Goal: Feedback & Contribution: Contribute content

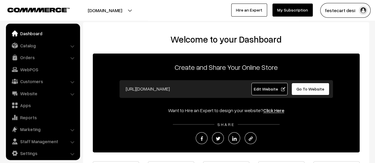
scroll to position [4, 0]
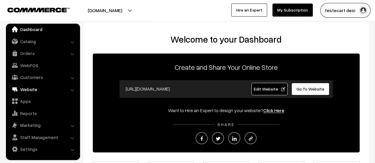
click at [29, 90] on link "Website" at bounding box center [42, 89] width 71 height 11
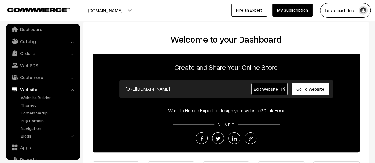
scroll to position [34, 0]
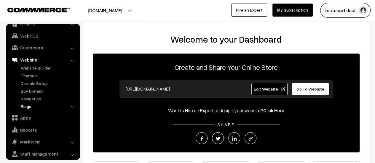
click at [36, 108] on link "Blogs" at bounding box center [48, 106] width 59 height 6
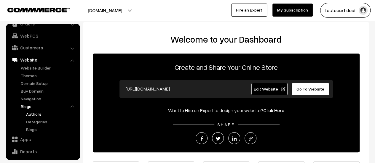
click at [37, 116] on link "Authors" at bounding box center [51, 114] width 53 height 6
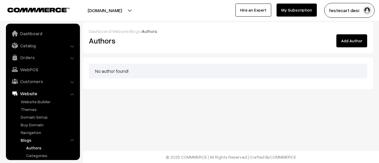
scroll to position [64, 0]
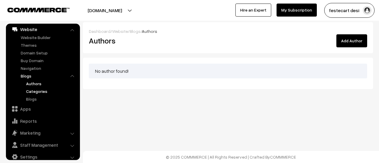
click at [38, 90] on link "Categories" at bounding box center [51, 91] width 53 height 6
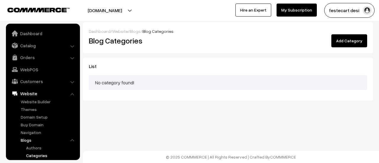
scroll to position [64, 0]
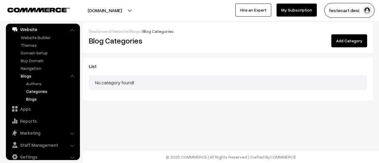
click at [39, 97] on link "Blogs" at bounding box center [51, 99] width 53 height 6
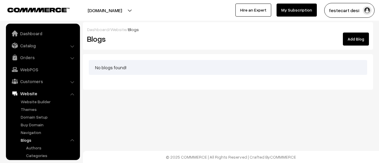
scroll to position [64, 0]
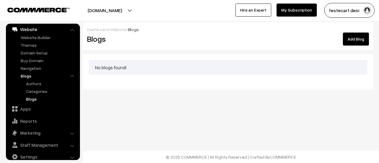
click at [182, 99] on div "Dashboard / Website / Blogs Blogs Add Blog No blogs found!" at bounding box center [189, 64] width 379 height 128
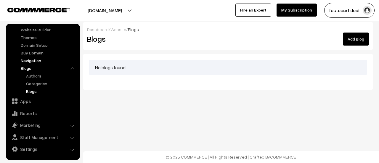
click at [30, 61] on link "Navigation" at bounding box center [48, 60] width 59 height 6
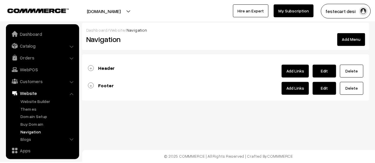
scroll to position [50, 0]
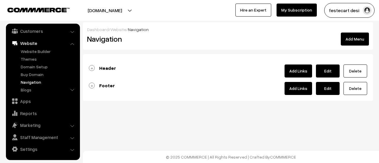
click at [93, 65] on link "Header" at bounding box center [102, 68] width 27 height 6
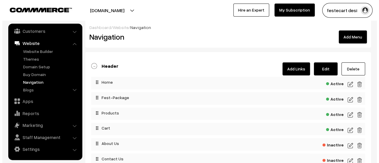
scroll to position [0, 0]
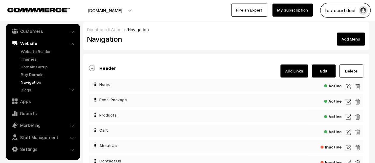
click at [294, 71] on link "Add Links" at bounding box center [294, 71] width 28 height 13
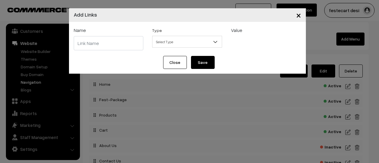
click at [120, 47] on input "text" at bounding box center [109, 43] width 70 height 14
type input "Vendors"
click at [172, 46] on span "Select Type" at bounding box center [187, 42] width 69 height 10
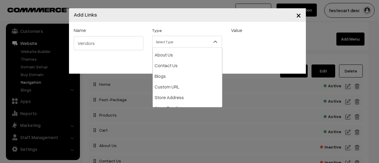
scroll to position [63, 0]
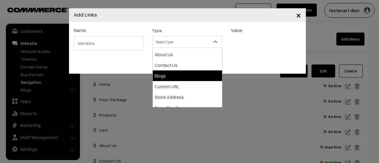
select select "blog"
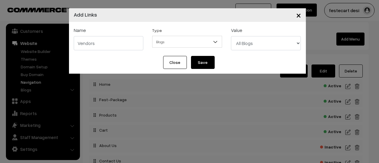
click at [247, 45] on select "All Blogs" at bounding box center [266, 43] width 70 height 14
click at [204, 63] on button "Save" at bounding box center [203, 62] width 24 height 13
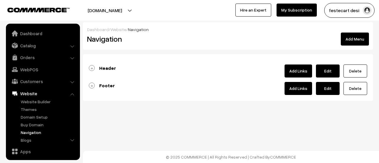
scroll to position [50, 0]
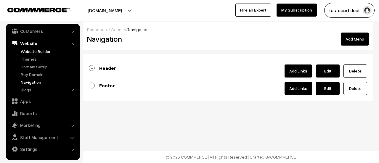
click at [40, 52] on link "Website Builder" at bounding box center [48, 51] width 59 height 6
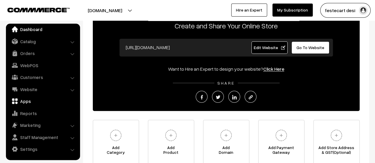
scroll to position [42, 0]
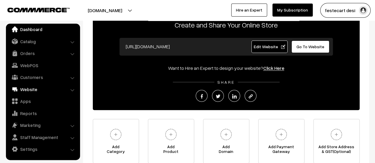
click at [34, 89] on link "Website" at bounding box center [42, 89] width 71 height 11
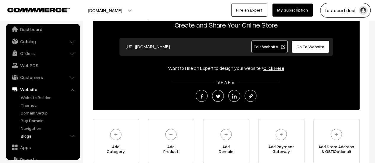
click at [27, 137] on link "Blogs" at bounding box center [48, 136] width 59 height 6
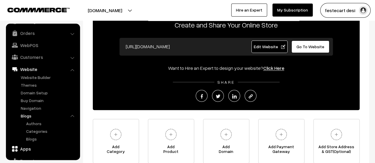
scroll to position [34, 0]
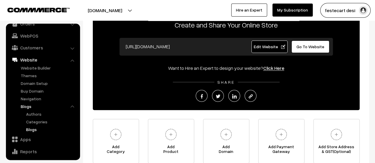
click at [36, 130] on link "Blogs" at bounding box center [51, 130] width 53 height 6
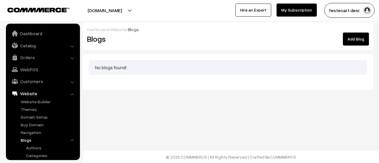
scroll to position [64, 0]
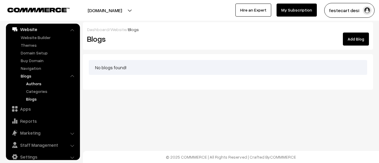
click at [37, 85] on link "Authors" at bounding box center [51, 84] width 53 height 6
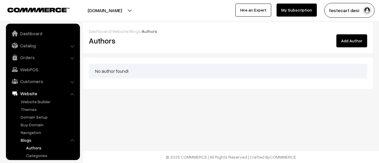
scroll to position [64, 0]
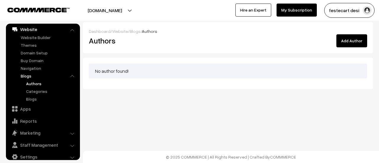
click at [167, 118] on div "Dashboard / Website / Blogs / Authors Authors Add Author No author found!" at bounding box center [189, 64] width 379 height 128
click at [127, 76] on div "No author found!" at bounding box center [228, 71] width 279 height 15
click at [127, 65] on div "No author found!" at bounding box center [228, 71] width 279 height 15
click at [36, 90] on link "Categories" at bounding box center [51, 91] width 53 height 6
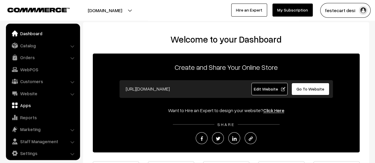
scroll to position [4, 0]
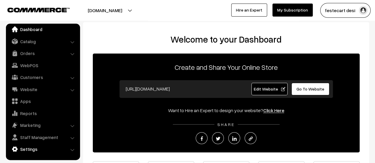
click at [48, 153] on link "Settings" at bounding box center [42, 149] width 71 height 11
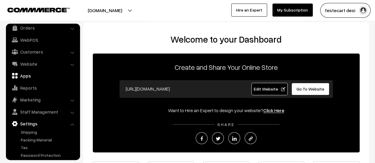
click at [25, 75] on link "Apps" at bounding box center [42, 76] width 71 height 11
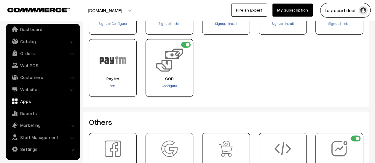
scroll to position [267, 0]
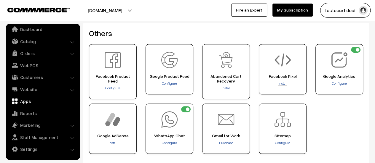
click at [284, 83] on span "Install" at bounding box center [282, 83] width 9 height 4
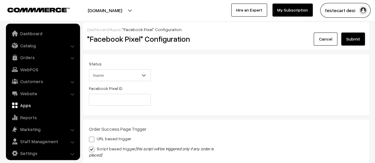
scroll to position [4, 0]
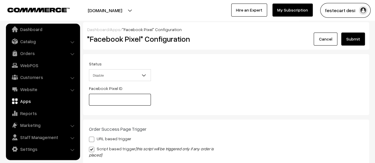
click at [115, 97] on input "text" at bounding box center [120, 100] width 62 height 12
click at [102, 103] on input "text" at bounding box center [120, 100] width 62 height 12
click at [120, 74] on span "Disable" at bounding box center [119, 75] width 61 height 10
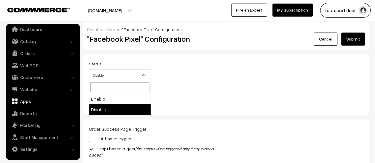
click at [238, 81] on div "Status Enable Disable Disable Facebook Pixel ID" at bounding box center [225, 84] width 283 height 49
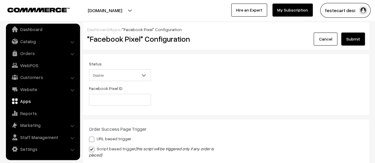
click at [125, 81] on div "Status Enable Disable Disable Facebook Pixel ID" at bounding box center [119, 84] width 71 height 49
click at [123, 79] on span "Disable" at bounding box center [119, 75] width 61 height 10
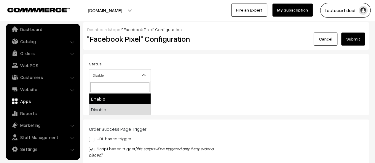
select select "1"
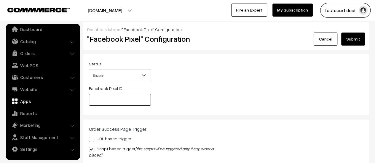
click at [116, 100] on input "text" at bounding box center [120, 100] width 62 height 12
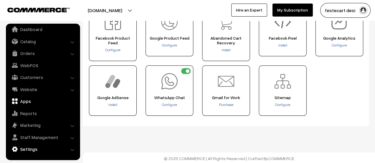
scroll to position [305, 0]
click at [29, 149] on link "Settings" at bounding box center [42, 149] width 71 height 11
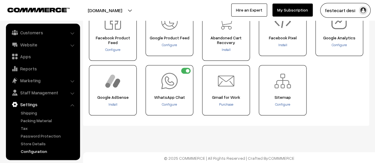
click at [30, 151] on link "Configuration" at bounding box center [48, 151] width 59 height 6
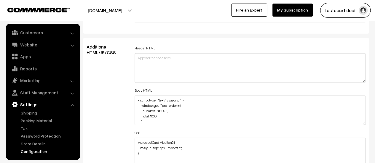
scroll to position [652, 0]
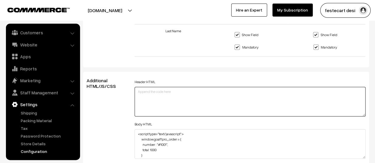
click at [216, 96] on textarea at bounding box center [250, 102] width 231 height 30
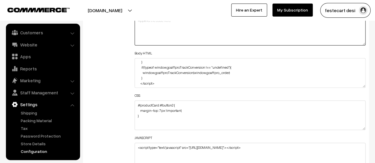
scroll to position [711, 0]
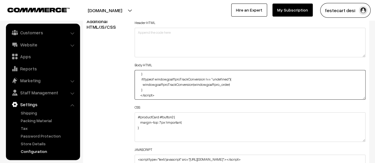
click at [182, 91] on textarea "<script type="text/javascript"> window.goaffpro_order = { number : "#1001", tot…" at bounding box center [250, 85] width 231 height 30
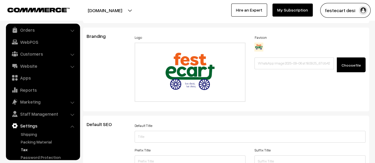
scroll to position [0, 0]
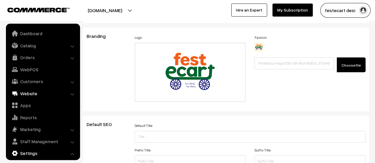
click at [30, 94] on link "Website" at bounding box center [42, 93] width 71 height 11
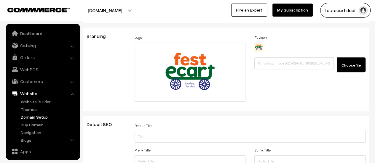
scroll to position [50, 0]
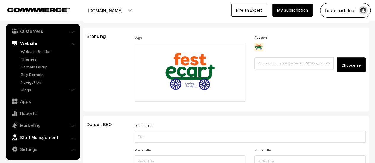
click at [58, 139] on link "Staff Management" at bounding box center [42, 137] width 71 height 11
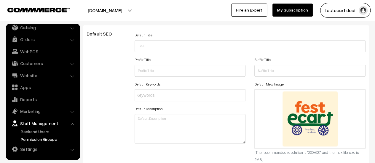
scroll to position [207, 0]
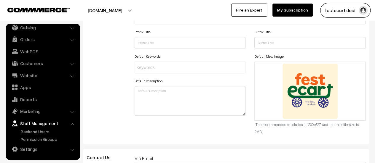
click at [39, 148] on link "Settings" at bounding box center [42, 149] width 71 height 11
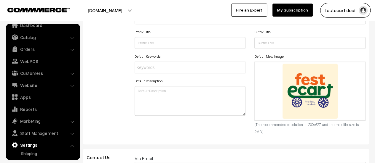
scroll to position [0, 0]
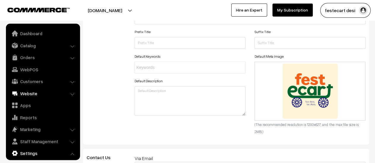
click at [29, 94] on link "Website" at bounding box center [42, 93] width 71 height 11
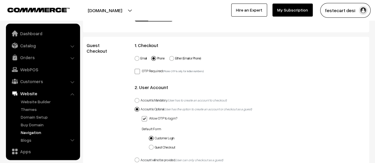
click at [35, 134] on link "Navigation" at bounding box center [48, 132] width 59 height 6
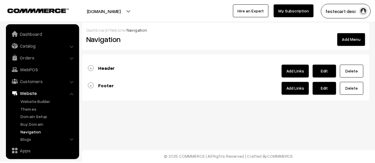
scroll to position [50, 0]
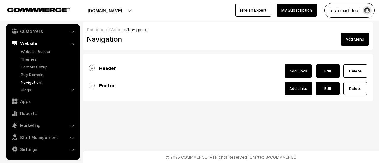
click at [94, 87] on link "Footer" at bounding box center [102, 86] width 26 height 6
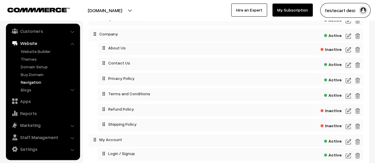
scroll to position [30, 0]
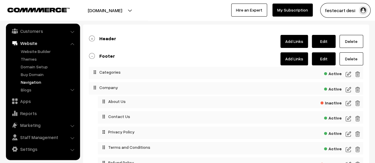
click at [91, 36] on link "Header" at bounding box center [102, 39] width 27 height 6
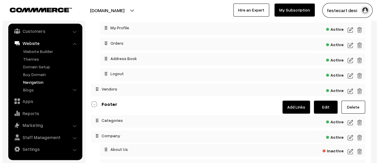
scroll to position [148, 0]
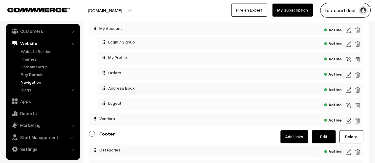
click at [333, 123] on span "Active" at bounding box center [333, 119] width 18 height 7
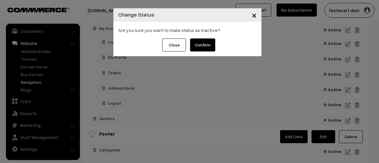
click at [199, 41] on button "Confirm" at bounding box center [202, 45] width 25 height 13
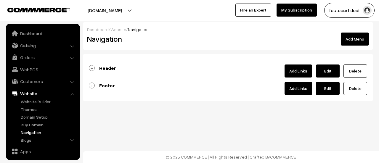
scroll to position [50, 0]
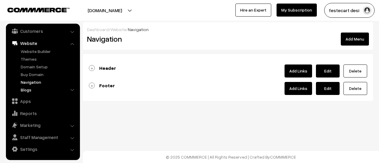
click at [26, 92] on link "Blogs" at bounding box center [48, 90] width 59 height 6
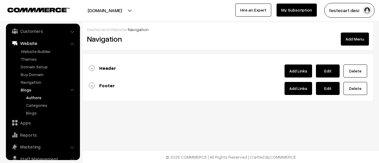
click at [37, 98] on link "Authors" at bounding box center [51, 98] width 53 height 6
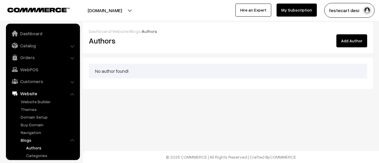
scroll to position [64, 0]
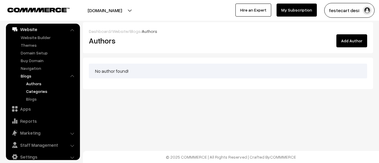
click at [33, 94] on link "Categories" at bounding box center [51, 91] width 53 height 6
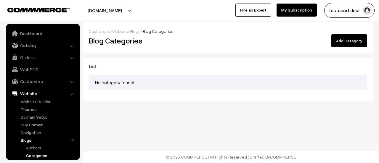
scroll to position [64, 0]
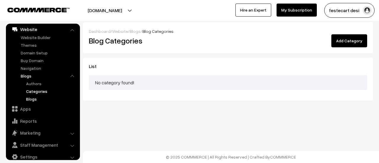
click at [31, 97] on link "Blogs" at bounding box center [51, 99] width 53 height 6
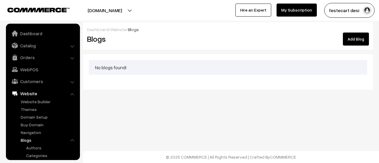
scroll to position [64, 0]
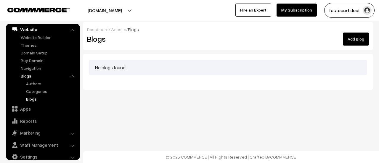
click at [356, 40] on link "Add Blog" at bounding box center [356, 39] width 26 height 13
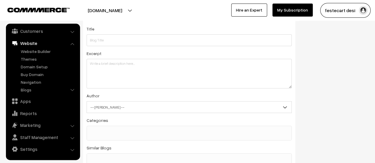
scroll to position [89, 0]
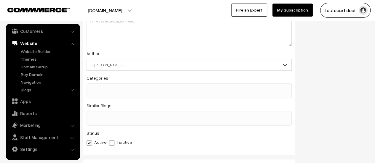
click at [105, 68] on span "-- [PERSON_NAME] --" at bounding box center [189, 65] width 204 height 10
click at [290, 135] on div "Status Active Inactive" at bounding box center [189, 137] width 205 height 16
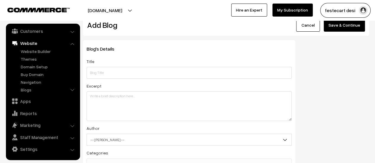
scroll to position [0, 0]
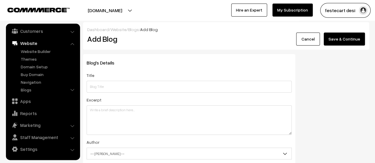
click at [303, 43] on link "Cancel" at bounding box center [308, 39] width 24 height 13
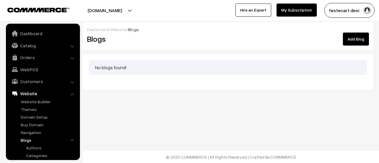
scroll to position [64, 0]
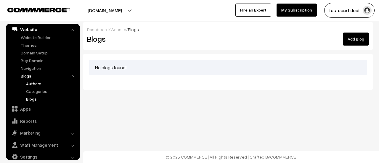
click at [33, 83] on link "Authors" at bounding box center [51, 84] width 53 height 6
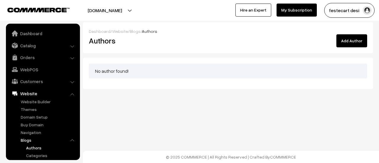
scroll to position [64, 0]
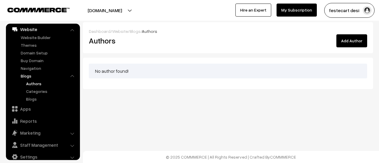
click at [355, 39] on button "Add Author" at bounding box center [352, 40] width 31 height 13
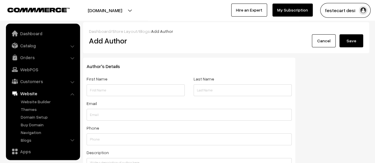
click at [327, 40] on link "Cancel" at bounding box center [324, 40] width 24 height 13
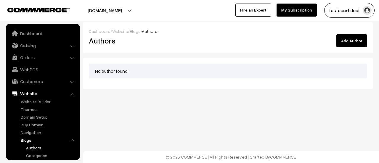
scroll to position [64, 0]
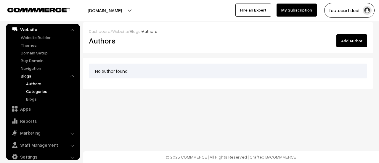
click at [41, 92] on link "Categories" at bounding box center [51, 91] width 53 height 6
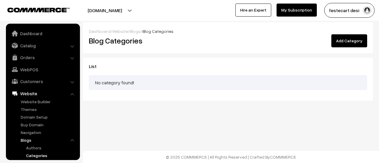
scroll to position [64, 0]
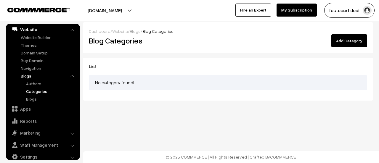
click at [357, 42] on button "Add Category" at bounding box center [350, 40] width 36 height 13
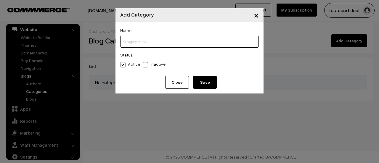
click at [165, 43] on input "text" at bounding box center [189, 42] width 139 height 12
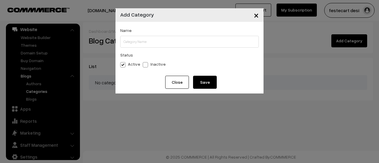
click at [256, 16] on span "×" at bounding box center [256, 14] width 5 height 11
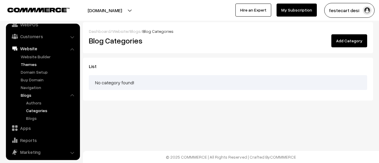
scroll to position [72, 0]
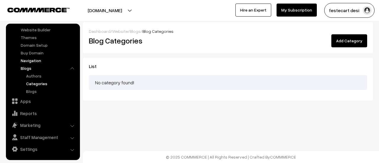
click at [33, 60] on link "Navigation" at bounding box center [48, 60] width 59 height 6
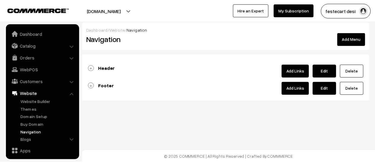
scroll to position [50, 0]
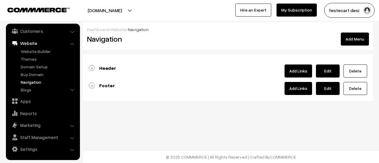
click at [93, 68] on link "Header" at bounding box center [102, 68] width 27 height 6
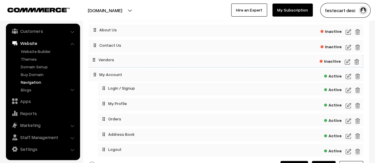
scroll to position [114, 0]
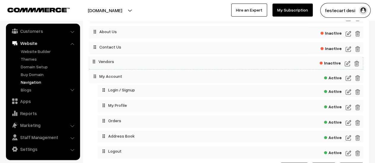
drag, startPoint x: 96, startPoint y: 140, endPoint x: 95, endPoint y: 54, distance: 86.8
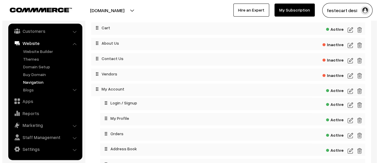
scroll to position [99, 0]
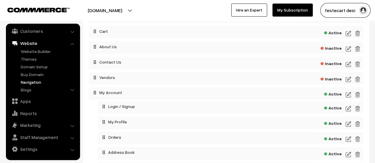
click at [332, 79] on span "Inactive" at bounding box center [330, 78] width 21 height 7
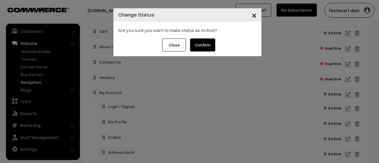
click at [206, 48] on button "Confirm" at bounding box center [202, 45] width 25 height 13
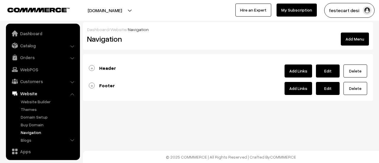
scroll to position [50, 0]
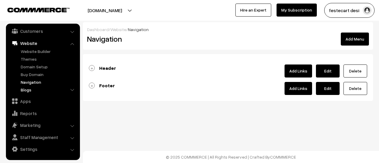
click at [33, 91] on link "Blogs" at bounding box center [48, 90] width 59 height 6
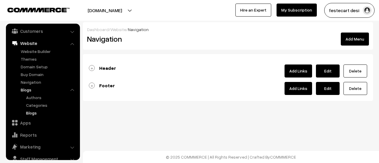
click at [34, 111] on link "Blogs" at bounding box center [51, 113] width 53 height 6
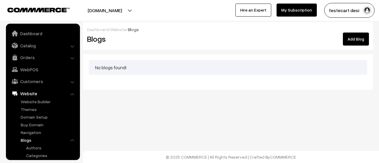
click at [353, 42] on link "Add Blog" at bounding box center [356, 39] width 26 height 13
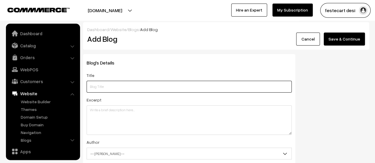
click at [99, 87] on input "text" at bounding box center [189, 87] width 205 height 12
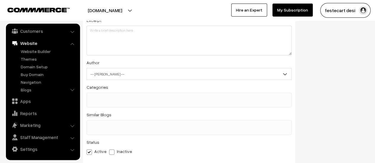
scroll to position [89, 0]
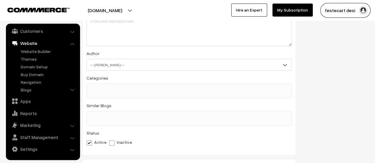
click at [90, 63] on span "-- [PERSON_NAME] --" at bounding box center [189, 65] width 204 height 10
type input "H"
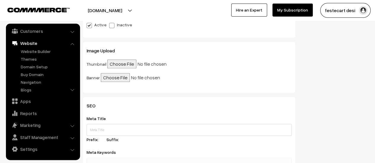
scroll to position [72, 0]
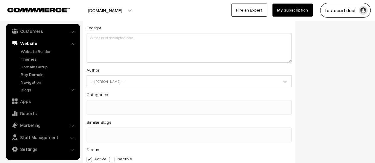
click at [111, 81] on div "Blog's Details Title Excerpt Author -- [PERSON_NAME] -- -- [PERSON_NAME] -- Cat…" at bounding box center [189, 107] width 221 height 250
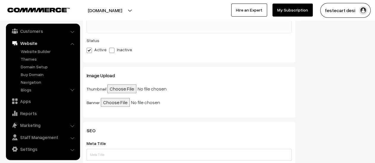
scroll to position [182, 0]
click at [116, 103] on input "file" at bounding box center [146, 102] width 91 height 9
type input "C:\fakepath\Deepavali Worship Bronze items img.jpg"
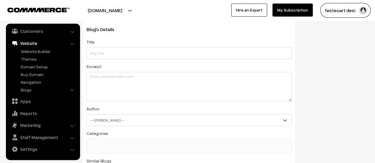
scroll to position [0, 0]
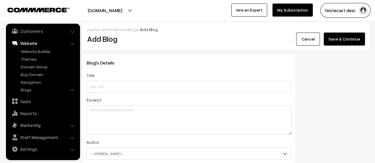
click at [359, 43] on button "Save & Continue" at bounding box center [344, 39] width 41 height 13
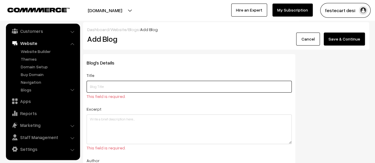
click at [126, 87] on input "text" at bounding box center [189, 87] width 205 height 12
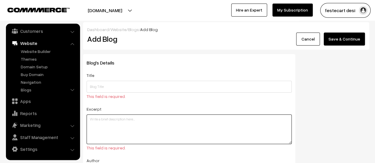
click at [133, 129] on textarea at bounding box center [189, 130] width 205 height 30
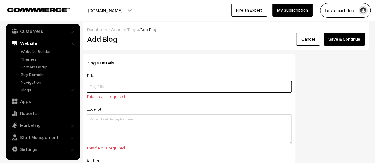
click at [101, 88] on input "text" at bounding box center [189, 87] width 205 height 12
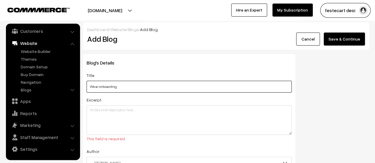
click at [97, 85] on input "We ar onboarding" at bounding box center [189, 87] width 205 height 12
type input "We are onboarding"
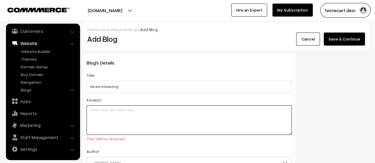
click at [120, 118] on textarea at bounding box center [189, 120] width 205 height 30
type textarea "About our vendors"
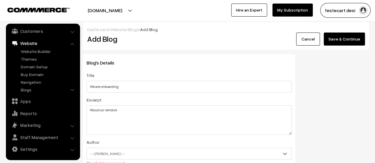
click at [346, 39] on button "Save & Continue" at bounding box center [344, 39] width 41 height 13
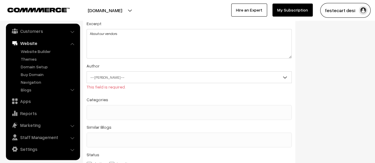
scroll to position [59, 0]
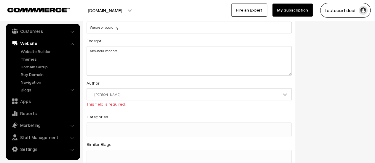
click at [100, 99] on span "-- Select Author --" at bounding box center [189, 94] width 204 height 10
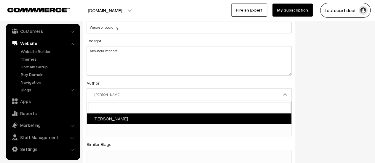
click at [105, 108] on input "search" at bounding box center [189, 107] width 202 height 10
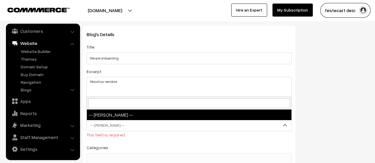
scroll to position [0, 0]
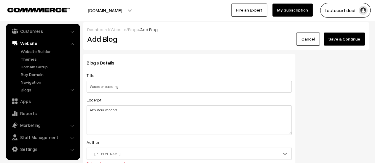
click at [345, 37] on button "Save & Continue" at bounding box center [344, 39] width 41 height 13
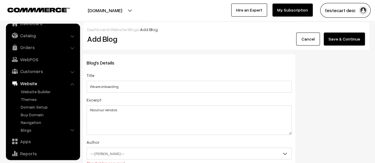
scroll to position [50, 0]
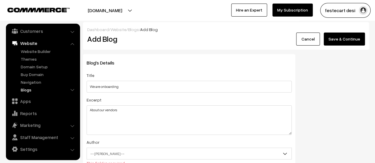
click at [27, 91] on link "Blogs" at bounding box center [48, 90] width 59 height 6
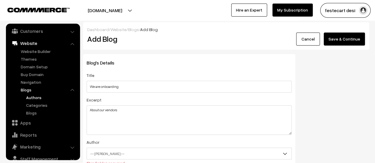
click at [39, 97] on link "Authors" at bounding box center [51, 98] width 53 height 6
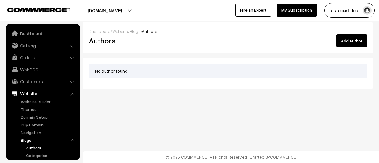
scroll to position [64, 0]
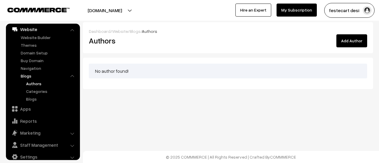
click at [355, 38] on button "Add Author" at bounding box center [352, 40] width 31 height 13
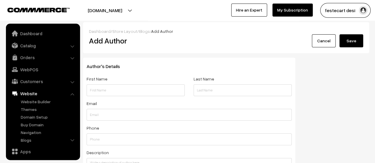
scroll to position [50, 0]
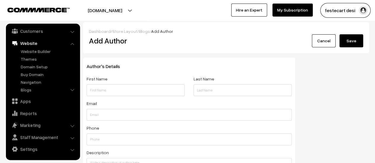
type input "Varun"
type input "[PERSON_NAME]"
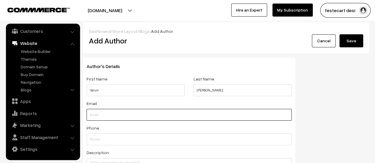
type input "[EMAIL_ADDRESS][DOMAIN_NAME]"
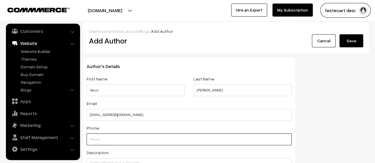
type input "8050619240"
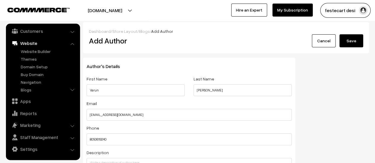
click at [268, 127] on div "Phone 8050619240" at bounding box center [189, 134] width 205 height 21
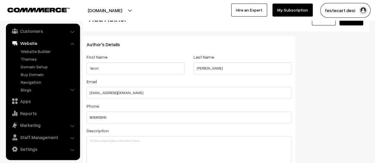
scroll to position [0, 0]
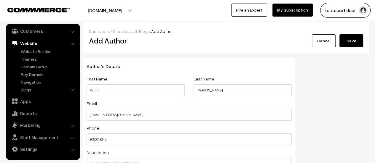
click at [352, 38] on button "Save" at bounding box center [351, 40] width 24 height 13
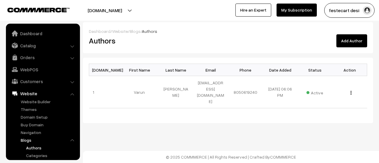
scroll to position [64, 0]
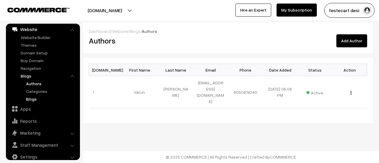
click at [36, 101] on link "Blogs" at bounding box center [51, 99] width 53 height 6
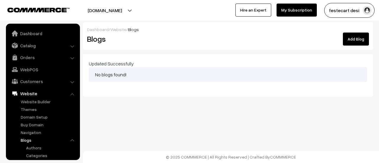
scroll to position [64, 0]
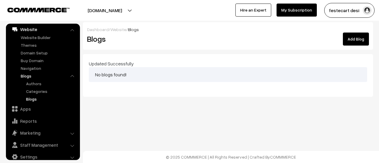
click at [353, 38] on link "Add Blog" at bounding box center [356, 39] width 26 height 13
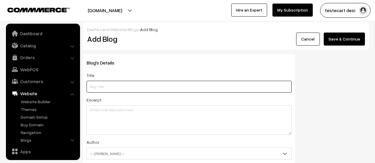
click at [124, 87] on input "text" at bounding box center [189, 87] width 205 height 12
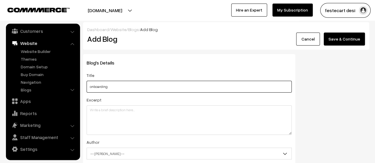
type input "onboarding"
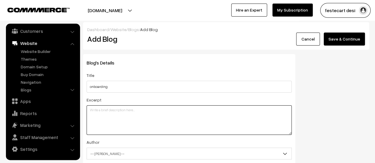
click at [118, 117] on textarea at bounding box center [189, 120] width 205 height 30
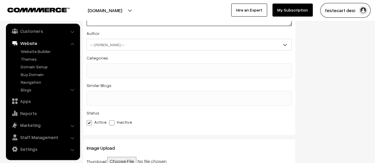
scroll to position [96, 0]
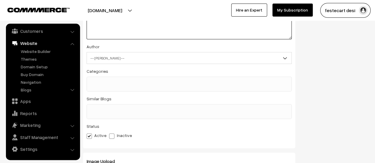
type textarea "We are onboarding vendors"
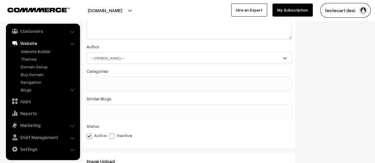
click at [114, 60] on span "-- [PERSON_NAME] --" at bounding box center [189, 58] width 204 height 10
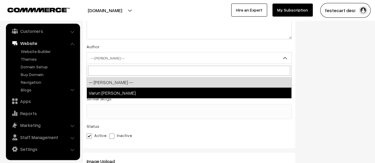
select select "1"
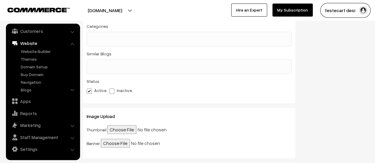
scroll to position [144, 0]
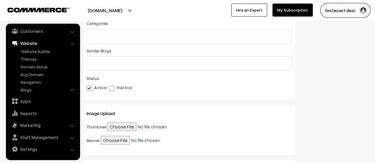
click at [101, 67] on span at bounding box center [189, 63] width 205 height 15
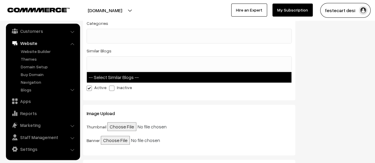
click at [315, 113] on div "Blog's Details Title onboarding Excerpt We are onboarding vendors Author -- Sel…" at bounding box center [226, 36] width 295 height 250
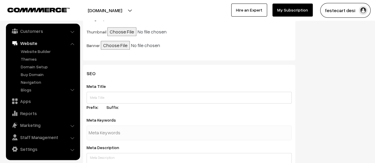
scroll to position [0, 0]
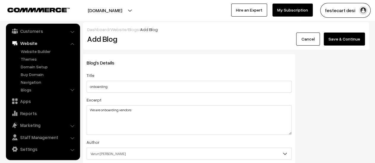
click at [338, 43] on button "Save & Continue" at bounding box center [344, 39] width 41 height 13
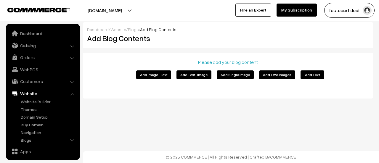
scroll to position [50, 0]
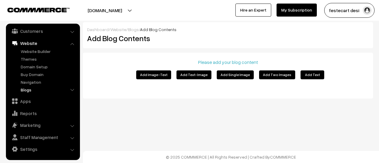
click at [39, 92] on link "Blogs" at bounding box center [48, 90] width 59 height 6
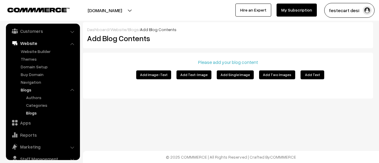
click at [41, 111] on link "Blogs" at bounding box center [51, 113] width 53 height 6
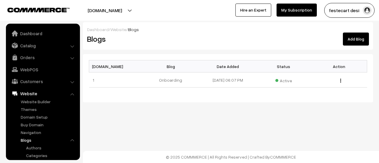
scroll to position [64, 0]
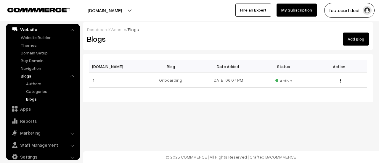
click at [37, 99] on link "Blogs" at bounding box center [51, 99] width 53 height 6
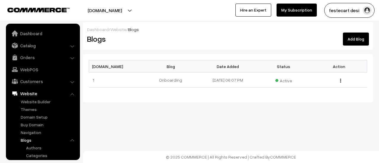
scroll to position [64, 0]
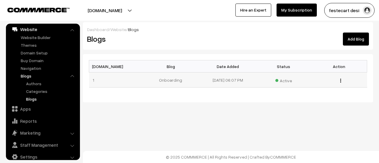
click at [177, 79] on td "Onboarding" at bounding box center [173, 80] width 56 height 15
click at [341, 82] on img "button" at bounding box center [340, 81] width 1 height 4
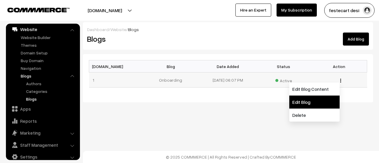
click at [308, 103] on link "Edit Blog" at bounding box center [315, 102] width 50 height 13
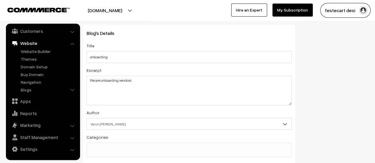
scroll to position [59, 0]
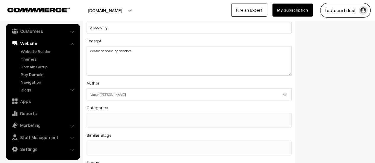
click at [134, 121] on ul at bounding box center [189, 116] width 204 height 7
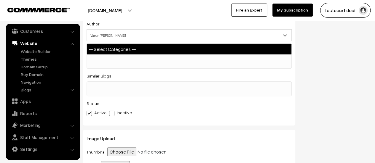
click at [324, 110] on div "Blog's Details Title onboarding Excerpt We are onboarding vendors Author -- Sel…" at bounding box center [226, 61] width 295 height 250
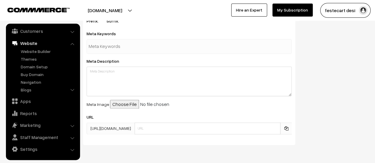
scroll to position [348, 0]
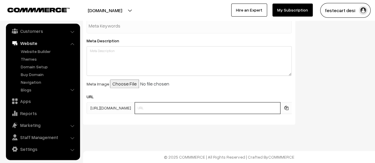
click at [157, 109] on input "text" at bounding box center [208, 108] width 146 height 12
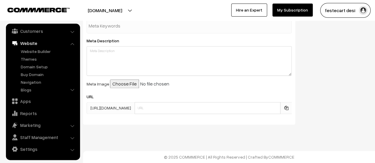
click at [330, 71] on div "SEO Meta Title onboarding Prefix: Suffix: Meta Keywords Meta Description Meta I…" at bounding box center [226, 43] width 295 height 171
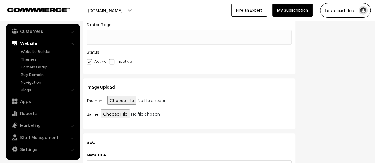
scroll to position [81, 0]
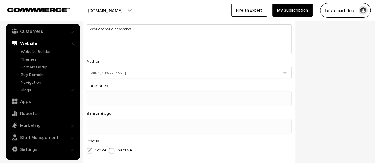
click at [105, 151] on label "Active" at bounding box center [97, 150] width 20 height 6
click at [90, 151] on input "Active" at bounding box center [89, 150] width 4 height 4
click at [114, 152] on label "Inactive" at bounding box center [120, 150] width 23 height 6
click at [113, 152] on input "Inactive" at bounding box center [111, 150] width 4 height 4
radio input "true"
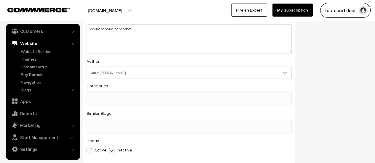
click at [92, 151] on label "Active" at bounding box center [97, 150] width 20 height 6
click at [90, 151] on input "Active" at bounding box center [89, 150] width 4 height 4
radio input "true"
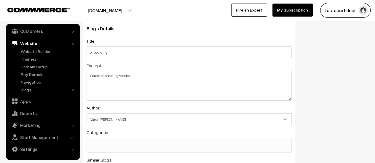
scroll to position [59, 0]
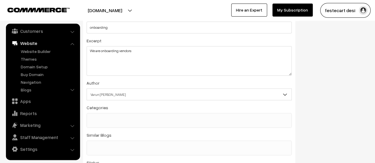
click at [107, 120] on ul at bounding box center [189, 116] width 204 height 7
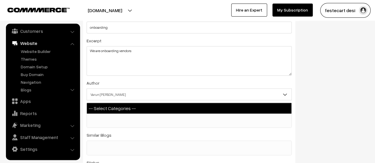
drag, startPoint x: 111, startPoint y: 126, endPoint x: 117, endPoint y: 137, distance: 13.2
click at [111, 126] on span at bounding box center [189, 120] width 205 height 15
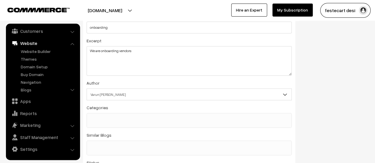
click at [120, 148] on ul at bounding box center [189, 144] width 204 height 7
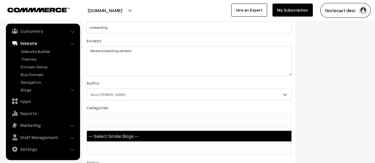
click at [120, 148] on ul at bounding box center [189, 144] width 204 height 7
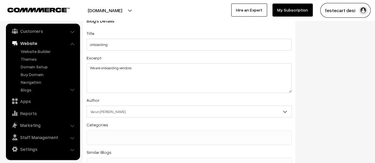
scroll to position [0, 0]
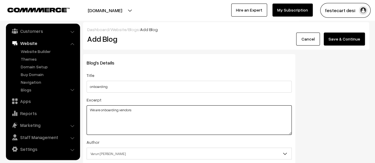
click at [103, 111] on textarea "We are onboarding vendors" at bounding box center [189, 120] width 205 height 30
click at [140, 116] on textarea "We are onboarding vendors" at bounding box center [189, 120] width 205 height 30
drag, startPoint x: 111, startPoint y: 108, endPoint x: 77, endPoint y: 106, distance: 34.7
drag, startPoint x: 134, startPoint y: 113, endPoint x: 89, endPoint y: 112, distance: 45.4
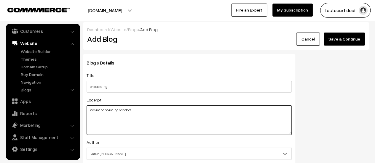
click at [89, 112] on textarea "We are onboarding vendors" at bounding box center [189, 120] width 205 height 30
type textarea "www.google.com"
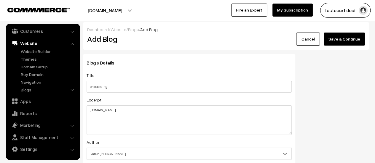
click at [341, 33] on button "Save & Continue" at bounding box center [344, 39] width 41 height 13
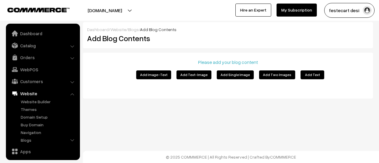
scroll to position [50, 0]
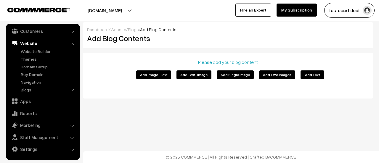
click at [313, 73] on button "Add Text" at bounding box center [313, 75] width 24 height 9
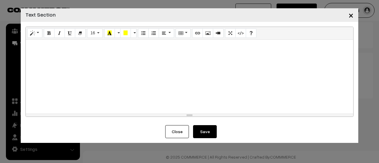
click at [174, 70] on div at bounding box center [190, 77] width 328 height 74
click at [44, 45] on p "[DOMAIN_NAME]" at bounding box center [190, 46] width 322 height 7
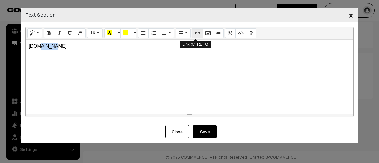
click at [198, 33] on button "Link (CTRL+K)" at bounding box center [197, 32] width 11 height 9
type input "[DOMAIN_NAME]"
checkbox input "false"
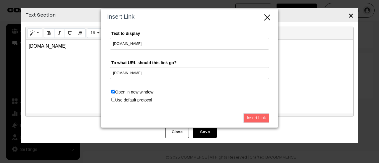
click at [254, 119] on input "Insert Link" at bounding box center [257, 117] width 26 height 9
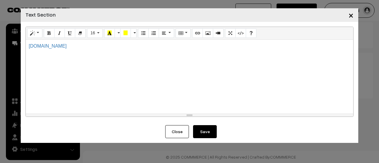
click at [159, 67] on div "[DOMAIN_NAME]" at bounding box center [190, 77] width 328 height 74
click at [212, 130] on button "Save" at bounding box center [205, 131] width 24 height 13
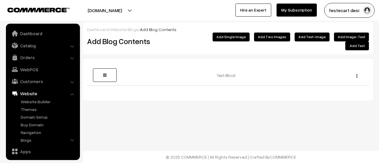
scroll to position [50, 0]
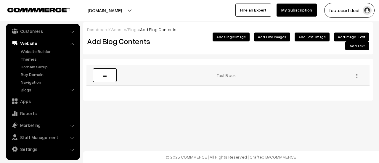
click at [107, 68] on link at bounding box center [105, 75] width 24 height 14
click at [355, 72] on div "Edit Delete" at bounding box center [355, 75] width 21 height 6
click at [356, 73] on button "button" at bounding box center [356, 75] width 1 height 5
drag, startPoint x: 240, startPoint y: 106, endPoint x: 240, endPoint y: 109, distance: 3.0
click at [240, 106] on div "Dashboard / Website / Blogs / Add Blog Contents Add Blog Contents Add Image-Tex…" at bounding box center [189, 69] width 379 height 139
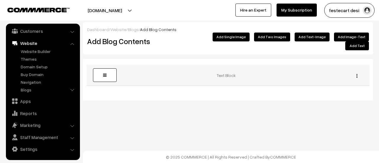
click at [357, 74] on img "button" at bounding box center [357, 76] width 1 height 4
drag, startPoint x: 331, startPoint y: 93, endPoint x: 219, endPoint y: 17, distance: 135.3
click at [331, 93] on link "Delete" at bounding box center [331, 97] width 50 height 13
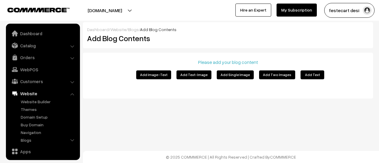
scroll to position [50, 0]
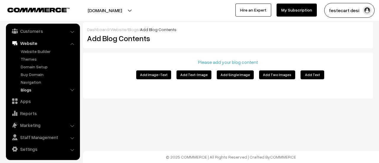
click at [24, 92] on link "Blogs" at bounding box center [48, 90] width 59 height 6
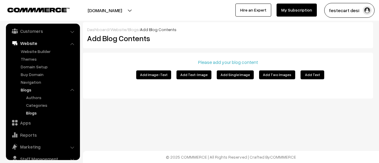
click at [36, 112] on link "Blogs" at bounding box center [51, 113] width 53 height 6
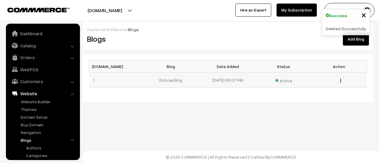
scroll to position [64, 0]
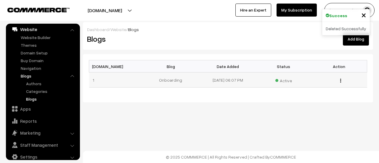
click at [341, 79] on img "button" at bounding box center [340, 81] width 1 height 4
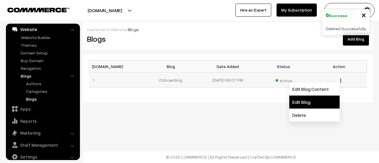
click at [321, 97] on link "Edit Blog" at bounding box center [315, 102] width 50 height 13
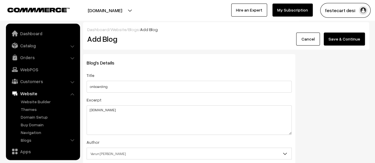
scroll to position [50, 0]
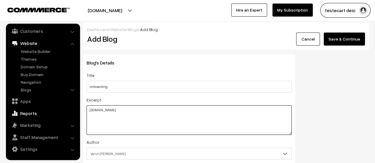
drag, startPoint x: 118, startPoint y: 111, endPoint x: 55, endPoint y: 109, distance: 62.8
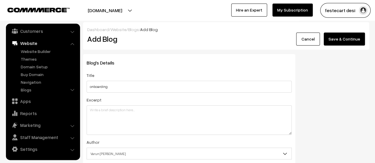
click at [343, 45] on button "Save & Continue" at bounding box center [344, 39] width 41 height 13
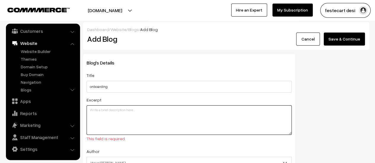
click at [132, 111] on textarea "www.google.com" at bounding box center [189, 120] width 205 height 30
type textarea "We are onboarding Vendors"
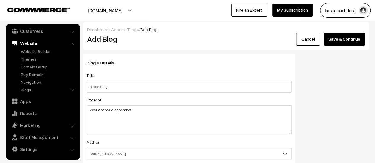
click at [357, 38] on button "Save & Continue" at bounding box center [344, 39] width 41 height 13
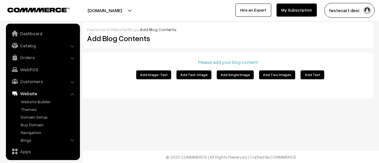
scroll to position [50, 0]
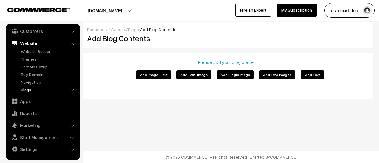
click at [27, 90] on link "Blogs" at bounding box center [48, 90] width 59 height 6
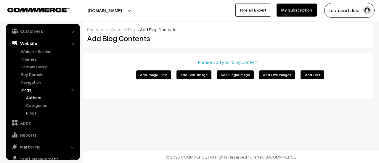
click at [36, 99] on link "Authors" at bounding box center [51, 98] width 53 height 6
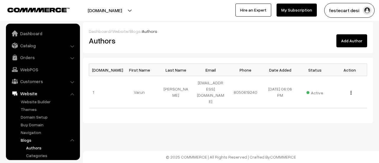
scroll to position [64, 0]
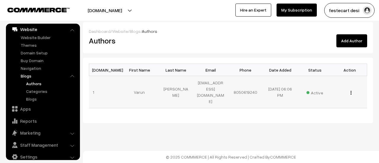
click at [351, 91] on img "button" at bounding box center [351, 93] width 1 height 4
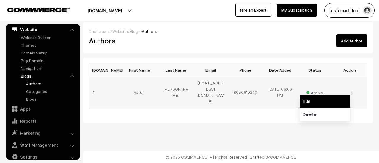
click at [317, 95] on link "Edit" at bounding box center [325, 101] width 50 height 13
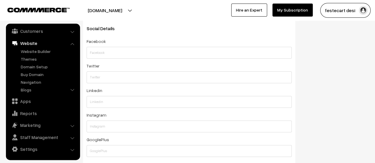
scroll to position [393, 0]
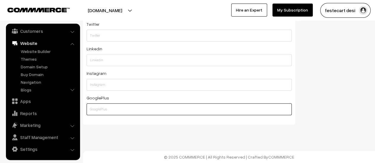
click at [111, 109] on input "text" at bounding box center [189, 109] width 205 height 12
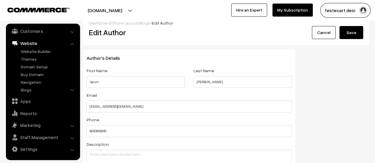
scroll to position [0, 0]
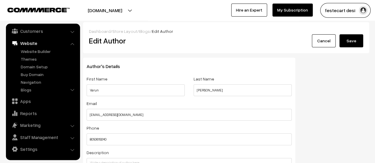
click at [324, 46] on link "Cancel" at bounding box center [324, 40] width 24 height 13
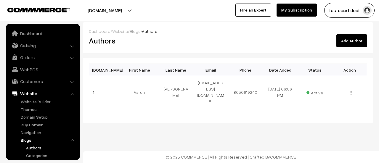
scroll to position [64, 0]
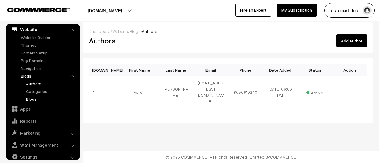
click at [41, 97] on link "Blogs" at bounding box center [51, 99] width 53 height 6
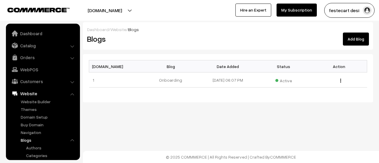
scroll to position [64, 0]
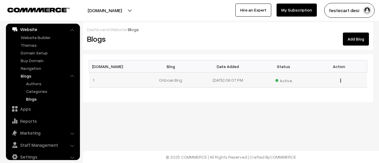
click at [341, 81] on img "button" at bounding box center [340, 81] width 1 height 4
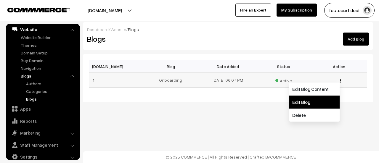
click at [330, 101] on link "Edit Blog" at bounding box center [315, 102] width 50 height 13
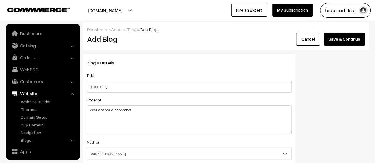
scroll to position [50, 0]
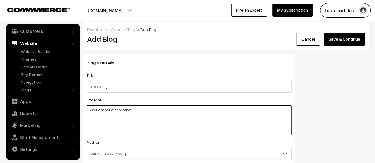
click at [126, 113] on textarea "We are onboarding Vendors" at bounding box center [189, 120] width 205 height 30
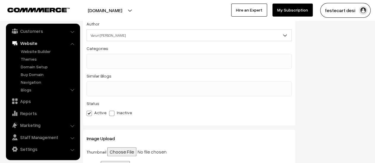
click at [112, 96] on span at bounding box center [189, 88] width 205 height 15
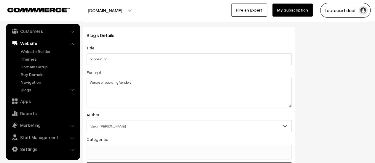
scroll to position [0, 0]
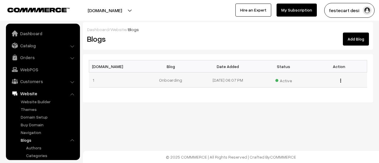
scroll to position [64, 0]
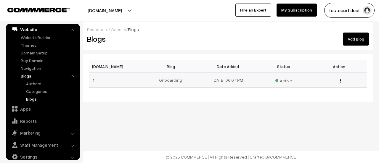
click at [340, 79] on div "Edit Blog Content Edit Blog Delete" at bounding box center [339, 80] width 49 height 6
click at [341, 80] on button "button" at bounding box center [340, 80] width 1 height 5
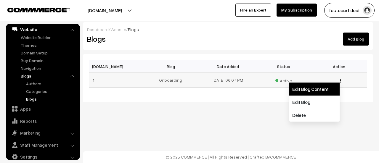
click at [312, 89] on link "Edit Blog Content" at bounding box center [315, 89] width 50 height 13
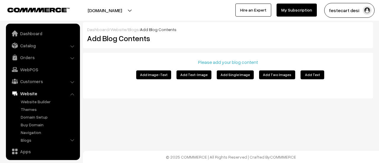
scroll to position [50, 0]
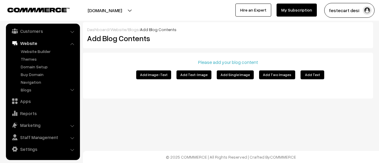
click at [43, 86] on ul "Website Builder Authors Categories" at bounding box center [42, 71] width 71 height 46
click at [43, 85] on link "Navigation" at bounding box center [48, 82] width 59 height 6
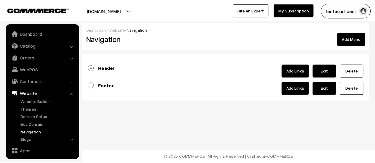
scroll to position [50, 0]
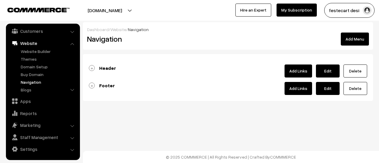
click at [105, 68] on b "Header" at bounding box center [107, 68] width 17 height 6
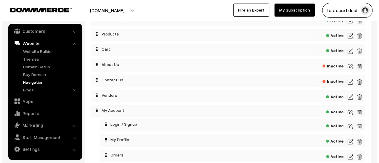
scroll to position [89, 0]
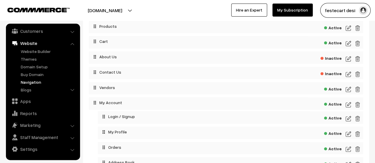
click at [335, 91] on span "Active" at bounding box center [333, 88] width 18 height 7
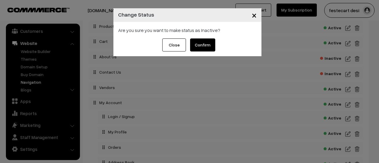
click at [209, 44] on button "Confirm" at bounding box center [202, 45] width 25 height 13
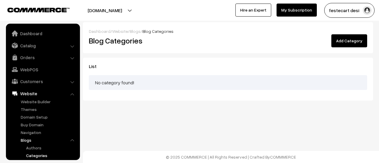
scroll to position [64, 0]
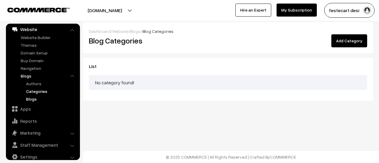
click at [37, 98] on link "Blogs" at bounding box center [51, 99] width 53 height 6
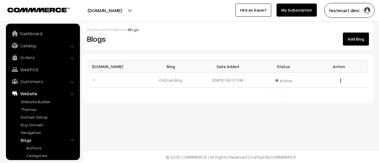
scroll to position [64, 0]
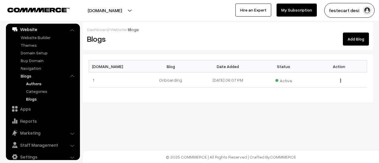
click at [37, 86] on link "Authors" at bounding box center [51, 84] width 53 height 6
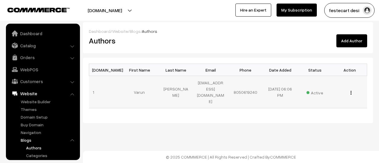
scroll to position [64, 0]
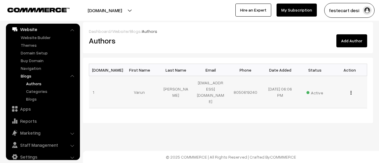
click at [259, 87] on td "8050619240" at bounding box center [245, 92] width 35 height 32
click at [30, 95] on ul "Authors Categories Blogs" at bounding box center [48, 92] width 59 height 22
click at [30, 97] on link "Blogs" at bounding box center [51, 99] width 53 height 6
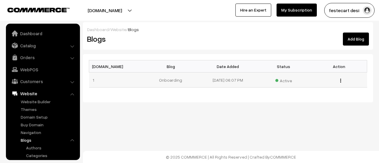
scroll to position [64, 0]
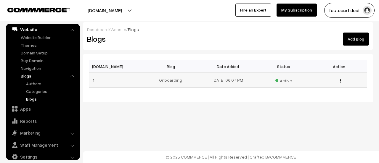
click at [342, 79] on div "Edit Blog Content Edit Blog Delete" at bounding box center [339, 80] width 49 height 6
click at [341, 80] on img "button" at bounding box center [340, 81] width 1 height 4
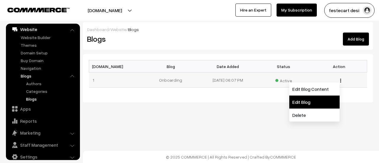
click at [293, 105] on link "Edit Blog" at bounding box center [315, 102] width 50 height 13
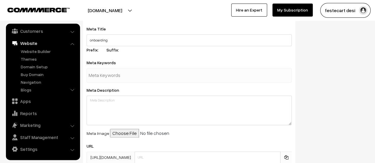
scroll to position [178, 0]
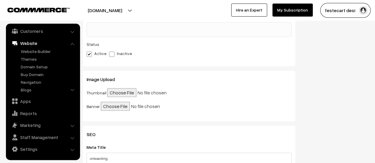
click at [112, 107] on input "file" at bounding box center [146, 106] width 91 height 9
click at [124, 107] on input "file" at bounding box center [146, 106] width 91 height 9
type input "C:\fakepath\Gemini_Generated_Image_8s8mrv8s8mrv8s8m.png"
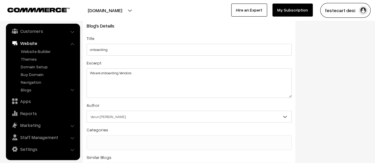
scroll to position [0, 0]
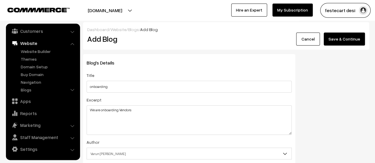
click at [355, 34] on button "Save & Continue" at bounding box center [344, 39] width 41 height 13
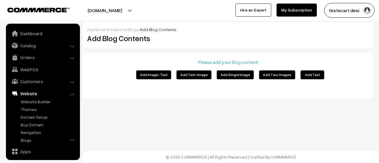
scroll to position [50, 0]
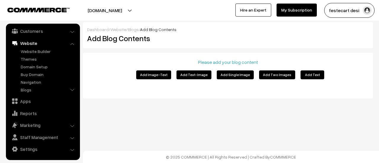
click at [161, 76] on button "Add Image-Text" at bounding box center [153, 75] width 35 height 9
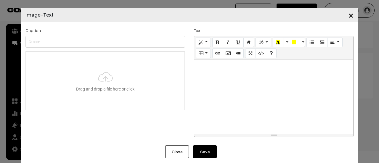
click at [349, 18] on span "×" at bounding box center [351, 14] width 5 height 11
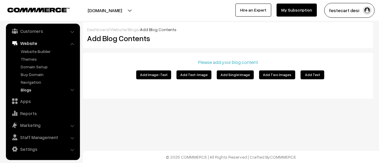
click at [33, 88] on link "Blogs" at bounding box center [48, 90] width 59 height 6
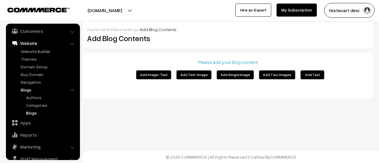
click at [37, 111] on link "Blogs" at bounding box center [51, 113] width 53 height 6
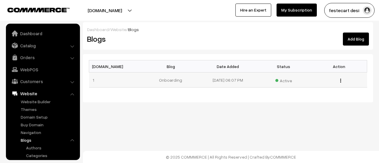
scroll to position [64, 0]
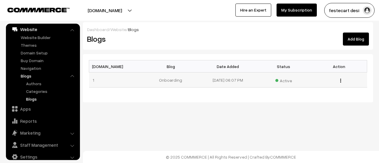
click at [341, 80] on img "button" at bounding box center [340, 81] width 1 height 4
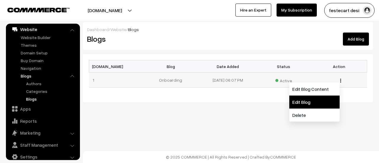
click at [314, 100] on link "Edit Blog" at bounding box center [315, 102] width 50 height 13
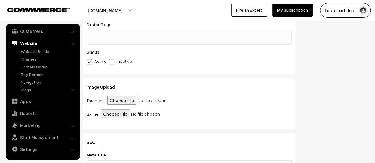
scroll to position [22, 0]
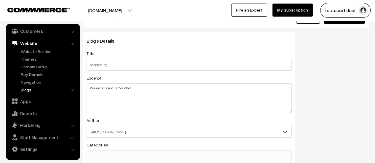
click at [41, 89] on link "Blogs" at bounding box center [48, 90] width 59 height 6
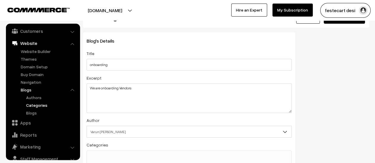
click at [37, 105] on link "Categories" at bounding box center [51, 105] width 53 height 6
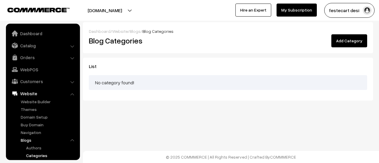
scroll to position [64, 0]
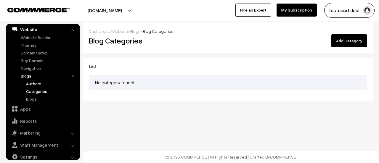
click at [36, 85] on link "Authors" at bounding box center [51, 84] width 53 height 6
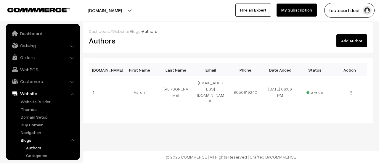
scroll to position [64, 0]
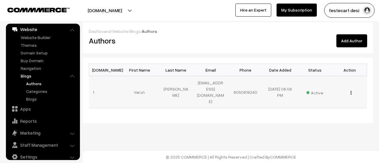
click at [351, 90] on button "button" at bounding box center [351, 92] width 1 height 5
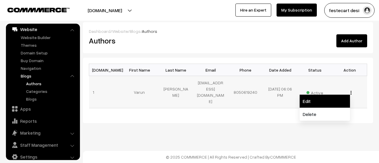
click at [309, 97] on link "Edit" at bounding box center [325, 101] width 50 height 13
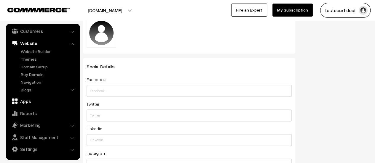
scroll to position [334, 0]
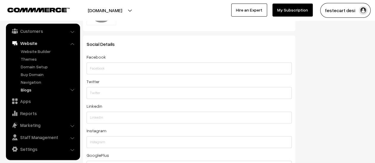
click at [68, 89] on link "Blogs" at bounding box center [48, 90] width 59 height 6
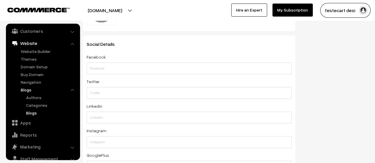
click at [45, 113] on link "Blogs" at bounding box center [51, 113] width 53 height 6
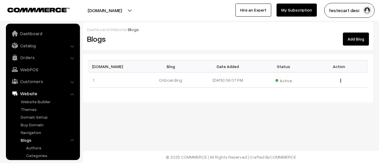
scroll to position [64, 0]
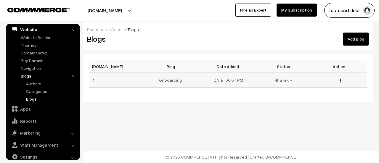
click at [341, 82] on img "button" at bounding box center [340, 81] width 1 height 4
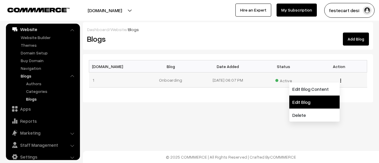
click at [314, 104] on link "Edit Blog" at bounding box center [315, 102] width 50 height 13
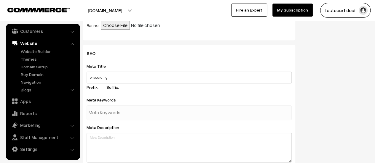
scroll to position [170, 0]
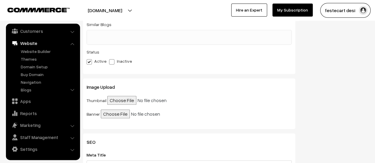
click at [116, 100] on input "file" at bounding box center [152, 100] width 91 height 9
type input "C:\fakepath\Gemini_Generated_Image_8s8mrv8s8mrv8s8m.png"
click at [230, 116] on div "Banner" at bounding box center [189, 115] width 205 height 10
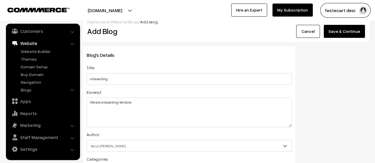
scroll to position [0, 0]
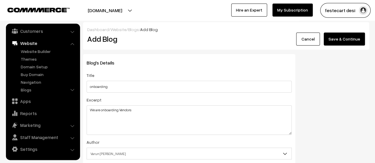
click at [350, 41] on button "Save & Continue" at bounding box center [344, 39] width 41 height 13
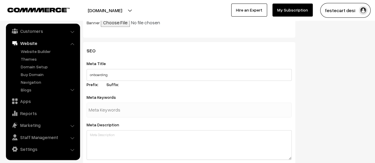
scroll to position [326, 0]
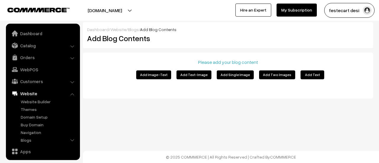
scroll to position [50, 0]
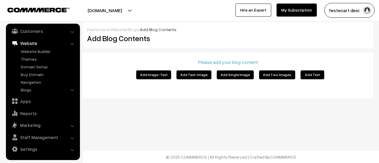
click at [196, 76] on button "Add Text-Image" at bounding box center [194, 75] width 35 height 9
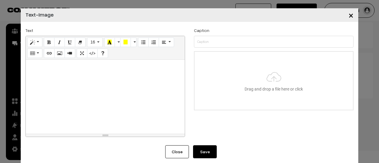
click at [119, 75] on div at bounding box center [105, 97] width 159 height 74
click at [254, 83] on input "file" at bounding box center [274, 81] width 159 height 58
type input "C:\fakepath\Gemini_Generated_Image_8s8mrv8s8mrv8s8m.png"
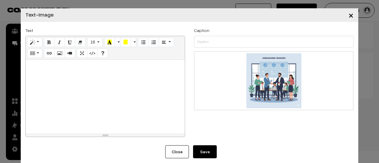
click at [206, 153] on button "Save" at bounding box center [205, 151] width 24 height 13
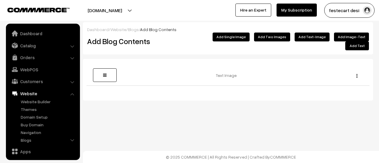
scroll to position [50, 0]
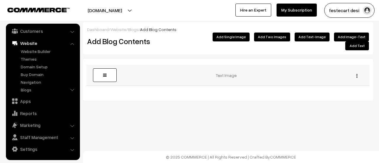
click at [357, 74] on img "button" at bounding box center [357, 76] width 1 height 4
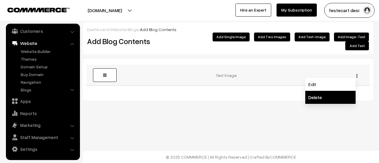
click at [330, 91] on link "Delete" at bounding box center [331, 97] width 50 height 13
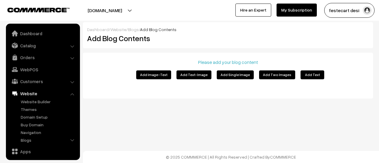
scroll to position [50, 0]
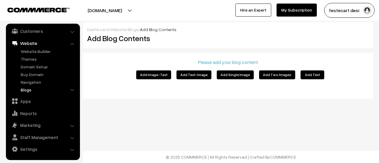
click at [32, 90] on link "Blogs" at bounding box center [48, 90] width 59 height 6
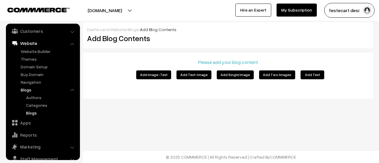
click at [37, 111] on link "Blogs" at bounding box center [51, 113] width 53 height 6
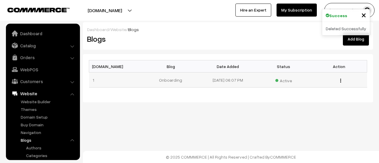
scroll to position [64, 0]
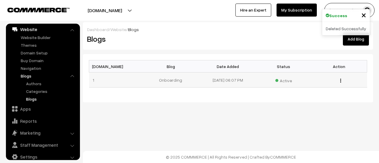
click at [341, 80] on img "button" at bounding box center [340, 81] width 1 height 4
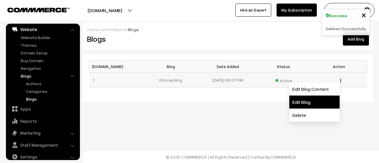
click at [322, 99] on link "Edit Blog" at bounding box center [315, 102] width 50 height 13
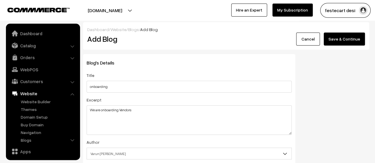
scroll to position [50, 0]
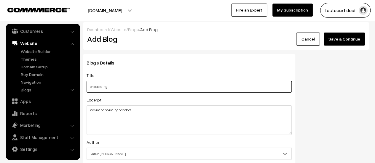
click at [93, 87] on input "onboarding" at bounding box center [189, 87] width 205 height 12
type input "Onboarding"
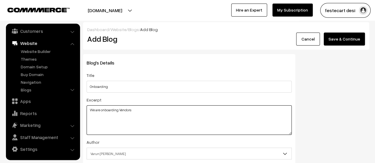
click at [160, 115] on textarea "We are onboarding Vendors" at bounding box center [189, 120] width 205 height 30
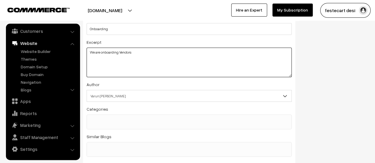
scroll to position [89, 0]
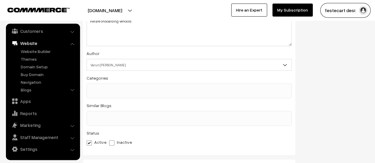
click at [111, 65] on span "Varun J T" at bounding box center [189, 65] width 204 height 10
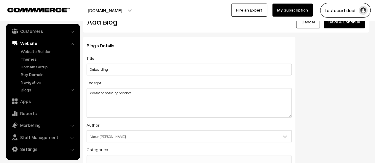
scroll to position [30, 0]
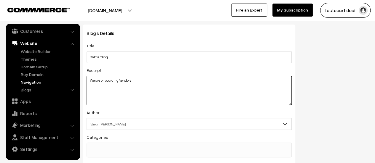
drag, startPoint x: 154, startPoint y: 83, endPoint x: 87, endPoint y: 81, distance: 66.7
click at [87, 81] on textarea "We are onboarding Vendors" at bounding box center [189, 91] width 205 height 30
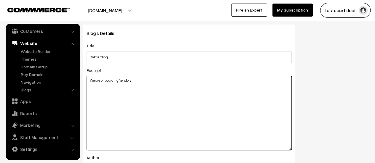
drag, startPoint x: 288, startPoint y: 103, endPoint x: 279, endPoint y: 148, distance: 46.0
click at [279, 148] on textarea "We are onboarding Vendors" at bounding box center [189, 113] width 205 height 75
click at [173, 105] on textarea "We are onboarding Vendors" at bounding box center [189, 113] width 205 height 75
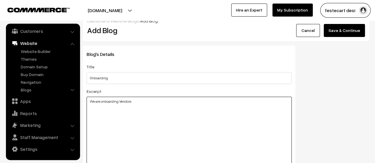
scroll to position [0, 0]
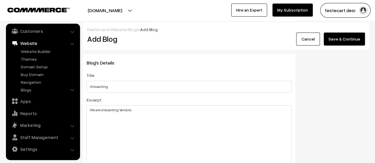
click at [348, 35] on button "Save & Continue" at bounding box center [344, 39] width 41 height 13
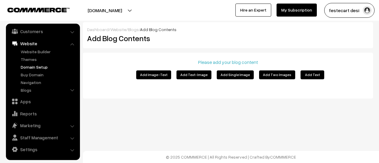
scroll to position [50, 0]
click at [40, 90] on link "Blogs" at bounding box center [48, 90] width 59 height 6
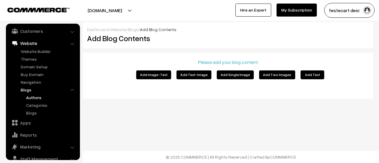
click at [35, 98] on link "Authors" at bounding box center [51, 98] width 53 height 6
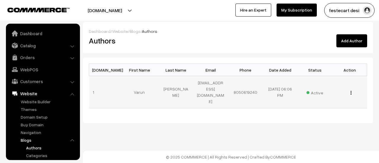
scroll to position [64, 0]
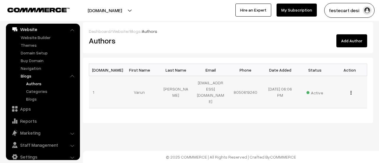
click at [351, 91] on img "button" at bounding box center [351, 93] width 1 height 4
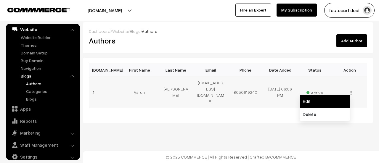
click at [330, 99] on link "Edit" at bounding box center [325, 101] width 50 height 13
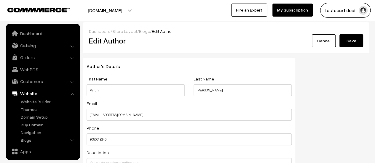
scroll to position [50, 0]
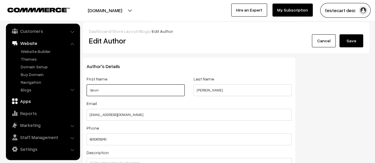
drag, startPoint x: 126, startPoint y: 91, endPoint x: 33, endPoint y: 97, distance: 93.2
type input "Feste"
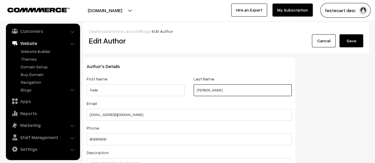
drag, startPoint x: 207, startPoint y: 87, endPoint x: 142, endPoint y: 91, distance: 65.6
click at [140, 92] on div "First Name Feste Last Name J T" at bounding box center [189, 87] width 214 height 25
type input "Cart"
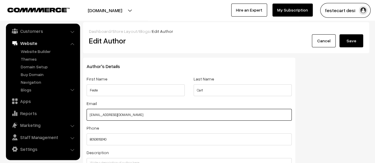
drag, startPoint x: 142, startPoint y: 114, endPoint x: 29, endPoint y: 120, distance: 112.8
type input "[EMAIL_ADDRESS][DOMAIN_NAME]"
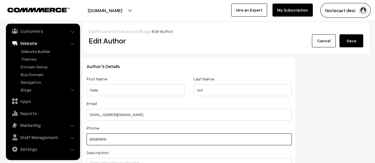
drag, startPoint x: 134, startPoint y: 143, endPoint x: 4, endPoint y: 131, distance: 130.0
paste input "6363672060"
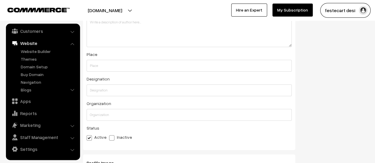
scroll to position [136, 0]
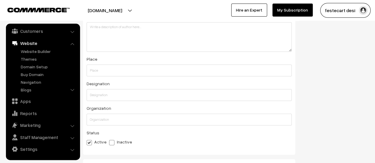
type input "6363672060"
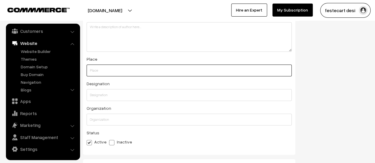
click at [99, 70] on input "text" at bounding box center [189, 71] width 205 height 12
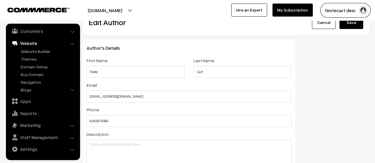
scroll to position [0, 0]
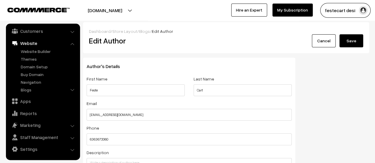
click at [349, 44] on button "Save" at bounding box center [351, 40] width 24 height 13
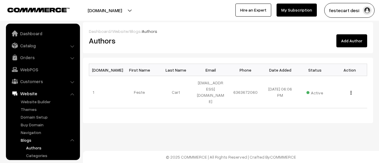
scroll to position [64, 0]
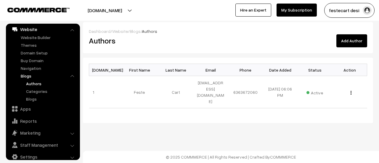
click at [35, 95] on ul "Authors Categories Blogs" at bounding box center [48, 92] width 59 height 22
click at [36, 93] on link "Categories" at bounding box center [51, 91] width 53 height 6
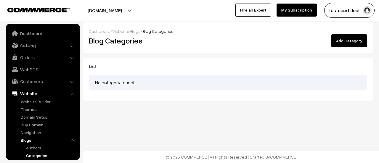
scroll to position [64, 0]
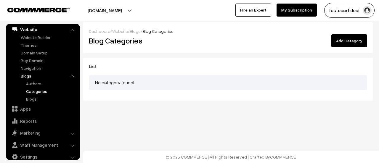
click at [349, 45] on button "Add Category" at bounding box center [350, 40] width 36 height 13
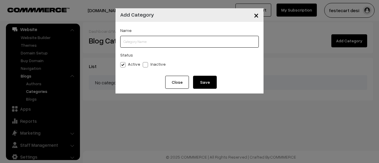
click at [163, 42] on input "text" at bounding box center [189, 42] width 139 height 12
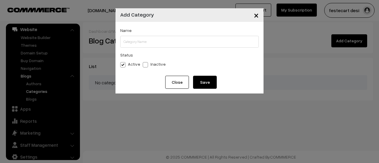
click at [255, 15] on span "×" at bounding box center [256, 14] width 5 height 11
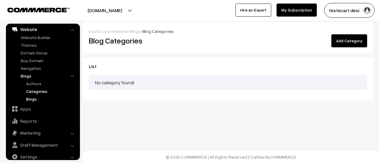
click at [38, 97] on link "Blogs" at bounding box center [51, 99] width 53 height 6
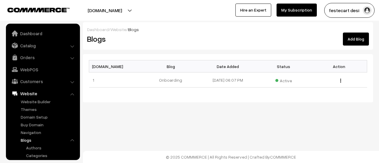
scroll to position [64, 0]
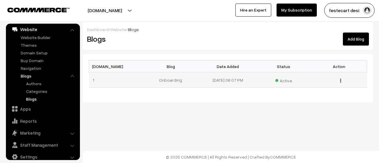
click at [341, 79] on img "button" at bounding box center [340, 81] width 1 height 4
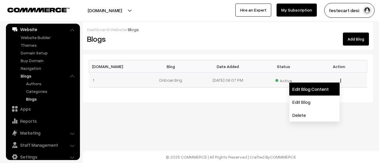
click at [319, 93] on link "Edit Blog Content" at bounding box center [315, 89] width 50 height 13
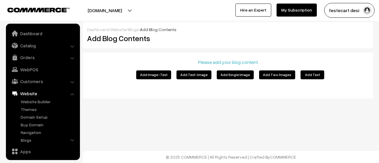
scroll to position [50, 0]
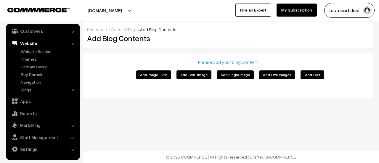
click at [160, 73] on button "Add Image-Text" at bounding box center [153, 75] width 35 height 9
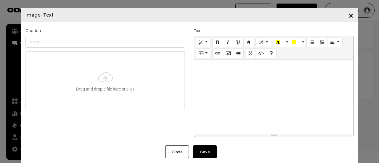
click at [246, 80] on div at bounding box center [273, 97] width 159 height 74
click at [104, 77] on input "file" at bounding box center [105, 81] width 159 height 58
type input "C:\fakepath\Gemini_Generated_Image_8s8mrv8s8mrv8s8m.png"
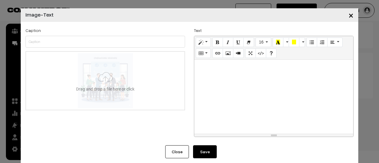
click at [215, 78] on div at bounding box center [273, 97] width 159 height 74
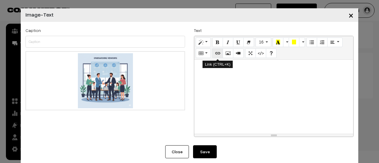
click at [217, 55] on icon "Link (CTRL+K)" at bounding box center [218, 53] width 4 height 5
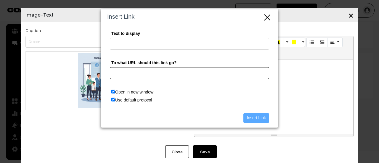
click at [143, 77] on input "To what URL should this link go?" at bounding box center [189, 73] width 159 height 12
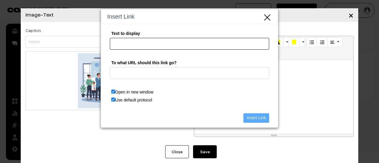
click at [125, 41] on input "Text to display" at bounding box center [189, 44] width 159 height 12
type input "Form"
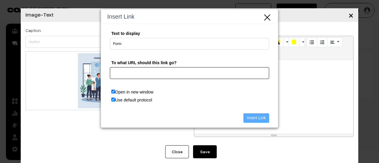
click at [174, 76] on input "To what URL should this link go?" at bounding box center [189, 73] width 159 height 12
type input "f"
click at [173, 76] on input "To what URL should this link go?" at bounding box center [189, 73] width 159 height 12
click at [146, 73] on input "To what URL should this link go?" at bounding box center [189, 73] width 159 height 12
paste input "6363672060"
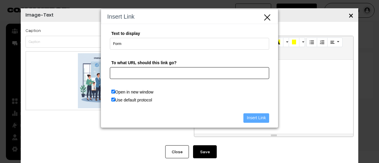
type input "6363672060"
click at [153, 74] on input "To what URL should this link go?" at bounding box center [189, 73] width 159 height 12
paste input "https://docs.google.com/spreadsheets/d/1D-hTCv7cWGNxNe4kMqHYYCgKJeVfHtYxieAVdiI…"
type input "https://docs.google.com/spreadsheets/d/1D-hTCv7cWGNxNe4kMqHYYCgKJeVfHtYxieAVdiI…"
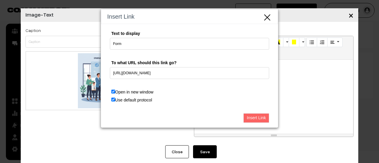
click at [255, 114] on input "Insert Link" at bounding box center [257, 117] width 26 height 9
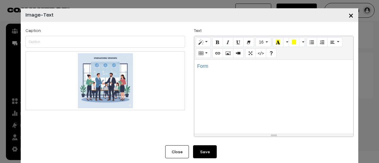
click at [228, 95] on div "Form" at bounding box center [273, 97] width 159 height 74
drag, startPoint x: 209, startPoint y: 69, endPoint x: 185, endPoint y: 68, distance: 23.7
click at [185, 68] on div "Caption Drag and drop a file here or click Ooops, something wrong appended. Rem…" at bounding box center [189, 84] width 337 height 114
click at [292, 43] on icon "Background Color" at bounding box center [294, 42] width 4 height 5
click at [263, 87] on div "Form" at bounding box center [273, 97] width 159 height 74
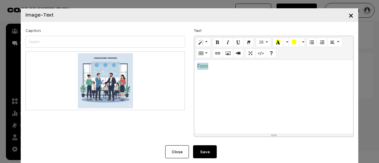
click at [190, 73] on div "Text <p><a href="https://docs.google.com/spreadsheets/d/1D-hTCv7cWGNxNe4kMqHYYC…" at bounding box center [274, 84] width 169 height 114
click at [265, 71] on div "Form" at bounding box center [273, 97] width 159 height 74
click at [236, 81] on div "Form" at bounding box center [273, 97] width 159 height 74
click at [231, 80] on div "Form" at bounding box center [273, 97] width 159 height 74
click at [216, 55] on icon "Link (CTRL+K)" at bounding box center [218, 53] width 4 height 5
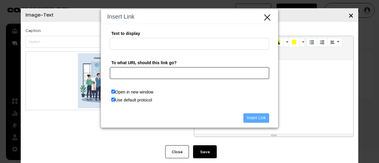
paste input "https://docs.google.com/spreadsheets/d/1D-hTCv7cWGNxNe4kMqHYYCgKJeVfHtYxieAVdiI…"
type input "https://docs.google.com/spreadsheets/d/1D-hTCv7cWGNxNe4kMqHYYCgKJeVfHtYxieAVdiI…"
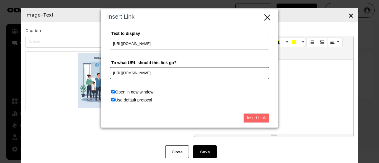
type input "https://docs.google.com/spreadsheets/d/1D-hTCv7cWGNxNe4kMqHYYCgKJeVfHtYxieAVdiI…"
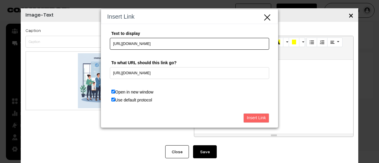
click at [160, 44] on input "https://docs.google.com/spreadsheets/d/1D-hTCv7cWGNxNe4kMqHYYCgKJeVfHtYxieAVdiI…" at bounding box center [189, 44] width 159 height 12
type input "Form"
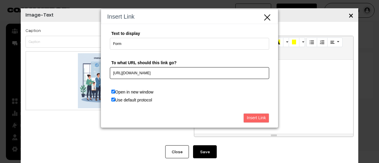
click at [192, 73] on input "https://docs.google.com/spreadsheets/d/1D-hTCv7cWGNxNe4kMqHYYCgKJeVfHtYxieAVdiI…" at bounding box center [189, 73] width 159 height 12
paste input "https://docs.google.com/spreadsheets/d/1D-hTCv7cWGNxNe4kMqHYYCgKJeVfHtYxieAVdiI…"
type input "https://docs.google.com/spreadsheets/d/1D-hTCv7cWGNxNe4kMqHYYCgKJeVfHtYxieAVdiI…"
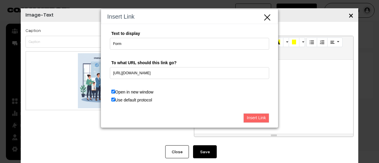
click at [261, 118] on input "Insert Link" at bounding box center [257, 117] width 26 height 9
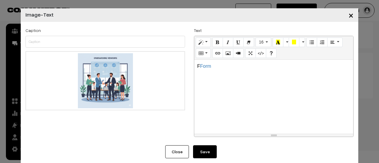
click at [239, 90] on div "F Form" at bounding box center [273, 97] width 159 height 74
click at [197, 68] on p "F Form" at bounding box center [273, 66] width 153 height 7
click at [250, 110] on div "Form" at bounding box center [273, 97] width 159 height 74
click at [242, 116] on div "Form" at bounding box center [273, 97] width 159 height 74
click at [206, 153] on button "Save" at bounding box center [205, 151] width 24 height 13
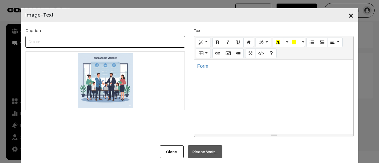
click at [66, 44] on input "text" at bounding box center [105, 42] width 160 height 12
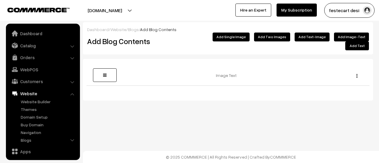
scroll to position [50, 0]
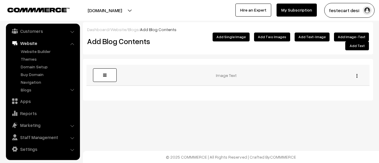
click at [97, 68] on link at bounding box center [105, 75] width 24 height 14
click at [104, 73] on span at bounding box center [105, 75] width 4 height 4
click at [25, 91] on link "Blogs" at bounding box center [48, 90] width 59 height 6
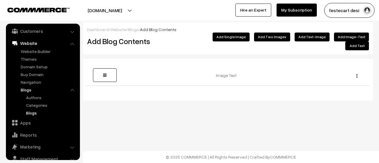
click at [28, 112] on link "Blogs" at bounding box center [51, 113] width 53 height 6
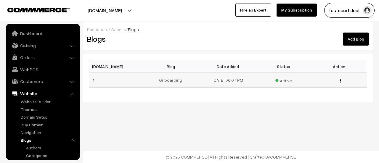
scroll to position [64, 0]
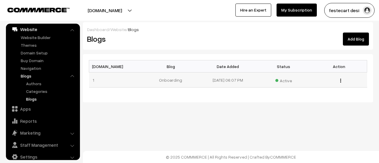
click at [340, 80] on img "button" at bounding box center [340, 81] width 1 height 4
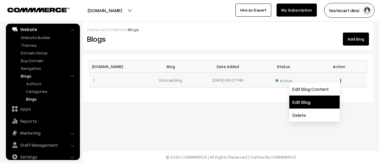
click at [321, 98] on link "Edit Blog" at bounding box center [315, 102] width 50 height 13
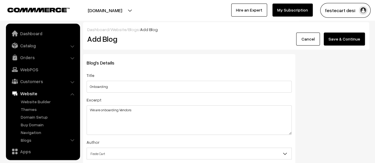
scroll to position [50, 0]
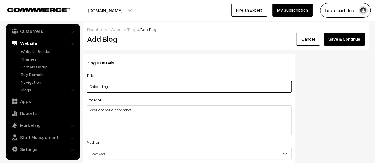
drag, startPoint x: 145, startPoint y: 88, endPoint x: 0, endPoint y: 88, distance: 145.2
paste input "Partner With Us: Vendor Onboarding"
type input "Partner With Us: Vendor Onboarding"
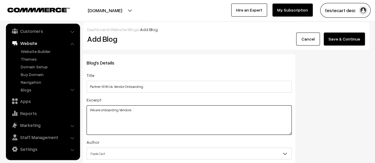
click at [129, 122] on textarea "We are onboarding Vendors" at bounding box center [189, 120] width 205 height 30
paste textarea "Join our network of trusted vendors and unlock seamless opportunities for colla…"
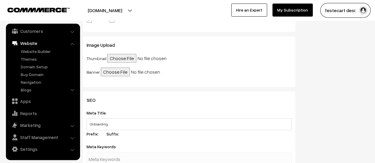
scroll to position [0, 0]
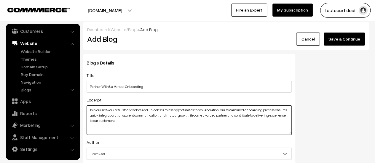
type textarea "Join our network of trusted vendors and unlock seamless opportunities for colla…"
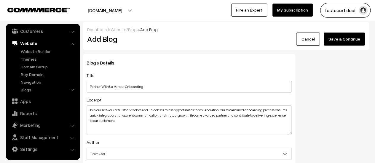
click at [346, 44] on button "Save & Continue" at bounding box center [344, 39] width 41 height 13
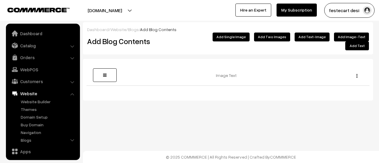
scroll to position [50, 0]
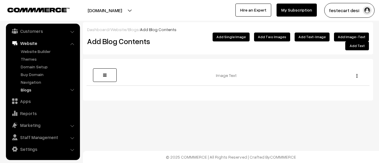
click at [28, 89] on link "Blogs" at bounding box center [48, 90] width 59 height 6
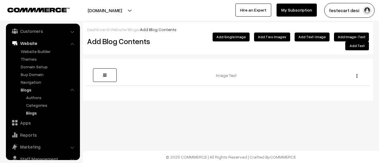
click at [39, 113] on link "Blogs" at bounding box center [51, 113] width 53 height 6
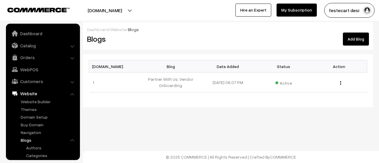
scroll to position [64, 0]
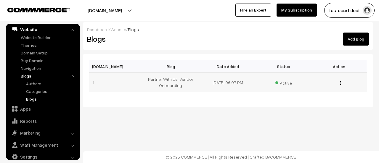
click at [341, 83] on img "button" at bounding box center [340, 83] width 1 height 4
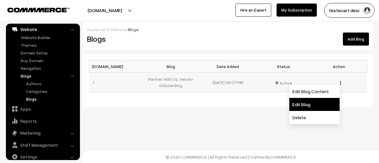
click at [311, 103] on link "Edit Blog" at bounding box center [315, 104] width 50 height 13
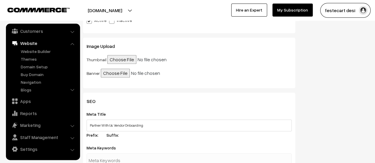
scroll to position [207, 0]
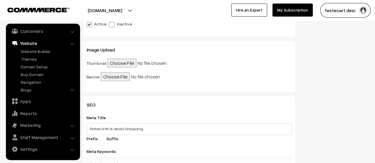
click at [116, 63] on input "file" at bounding box center [152, 63] width 91 height 9
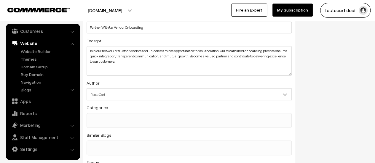
scroll to position [0, 0]
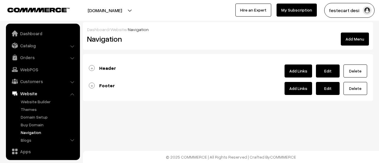
scroll to position [50, 0]
